Goal: Task Accomplishment & Management: Use online tool/utility

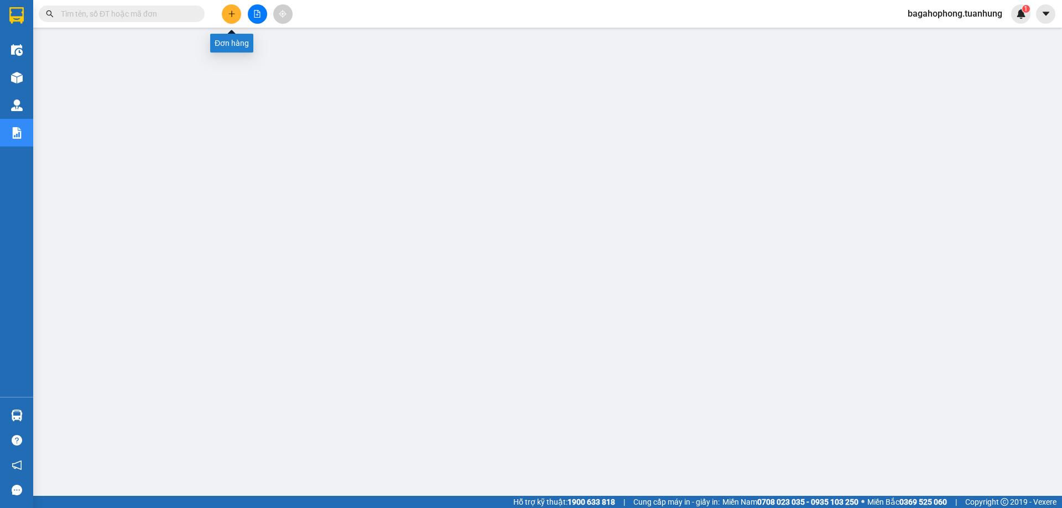
click at [231, 11] on icon "plus" at bounding box center [232, 14] width 8 height 8
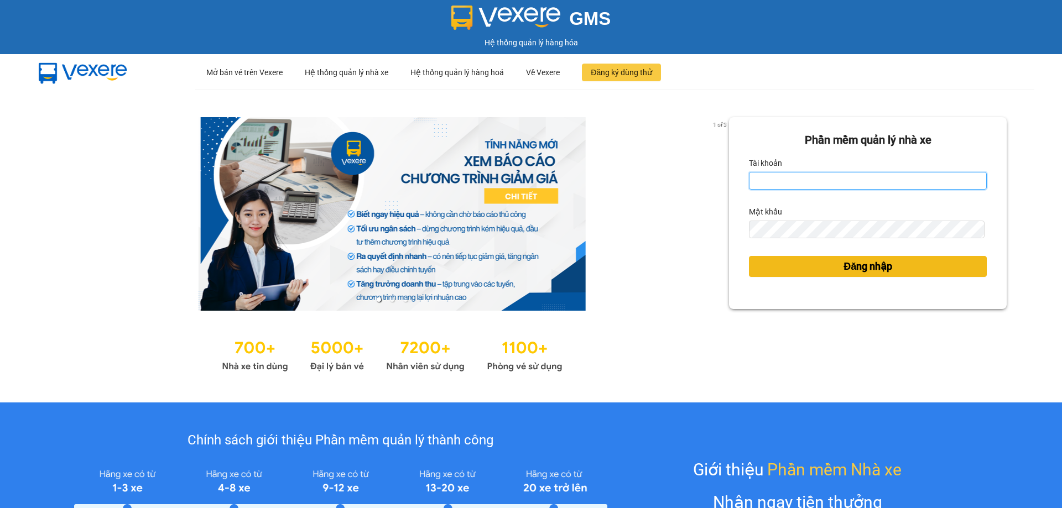
type input "bagahophong.tuanhung"
click at [849, 265] on span "Đăng nhập" at bounding box center [867, 266] width 49 height 15
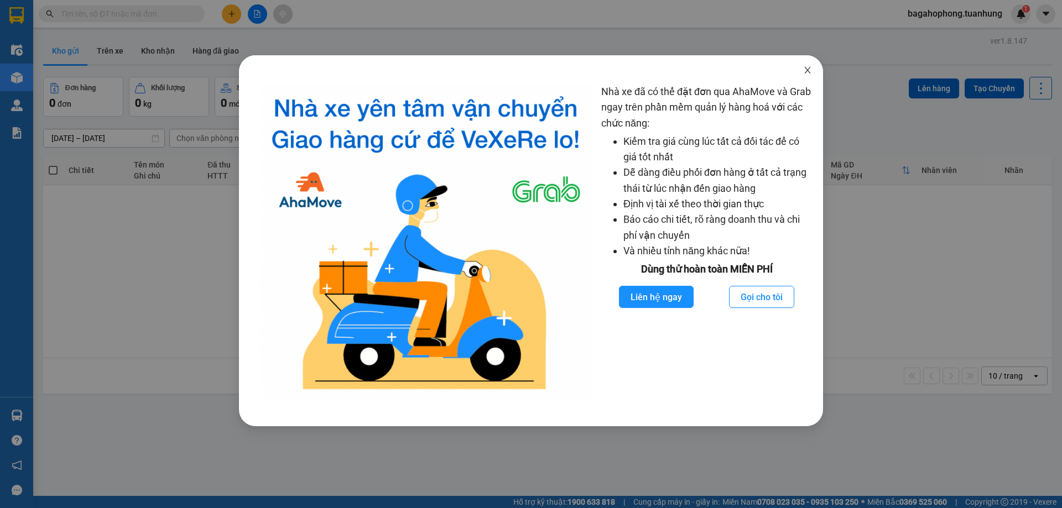
click at [807, 67] on icon "close" at bounding box center [807, 70] width 9 height 9
